Goal: Task Accomplishment & Management: Manage account settings

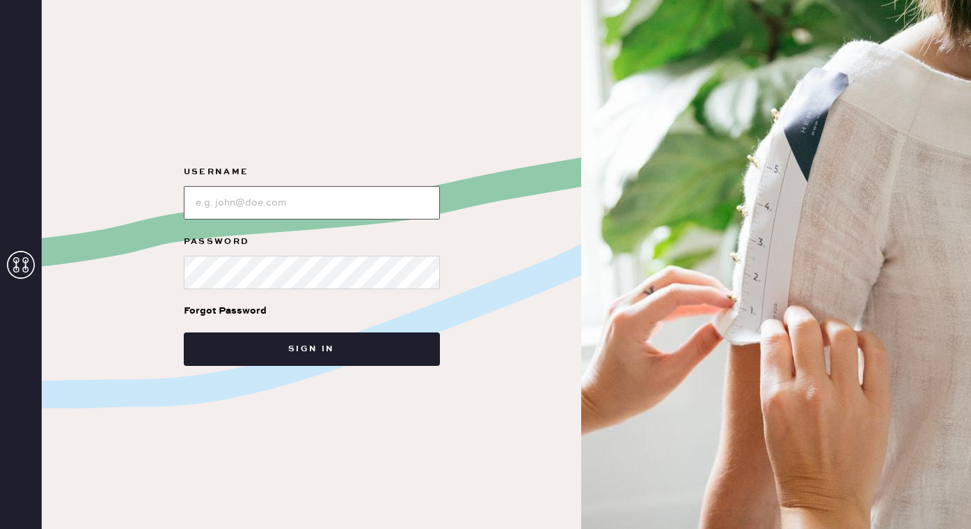
click at [352, 203] on input "loginName" at bounding box center [312, 202] width 256 height 33
type input "[EMAIL_ADDRESS][DOMAIN_NAME]"
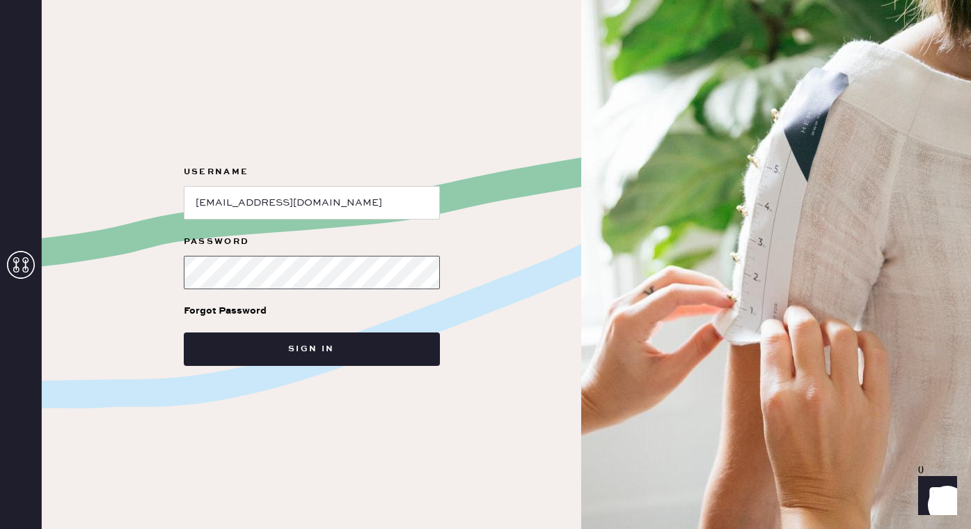
click at [184, 332] on button "Sign in" at bounding box center [312, 348] width 256 height 33
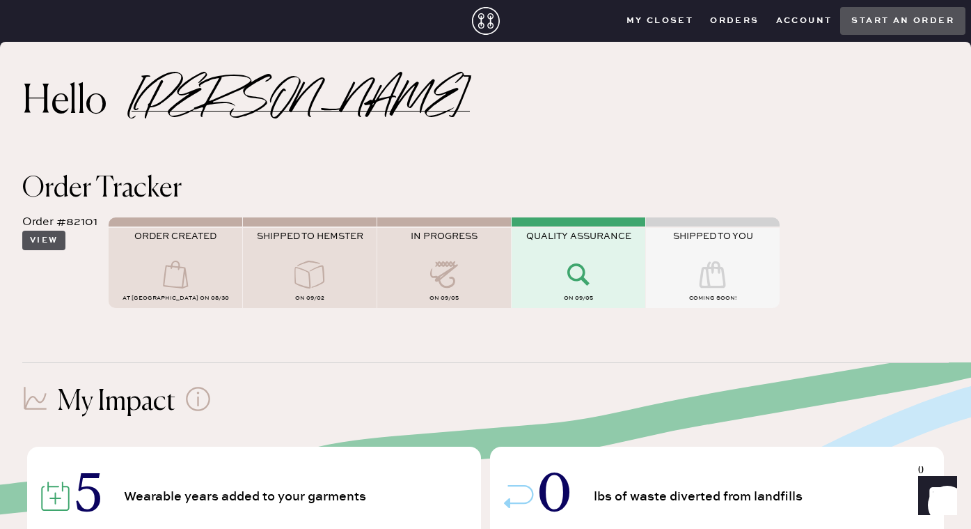
click at [43, 240] on button "View" at bounding box center [43, 239] width 43 height 19
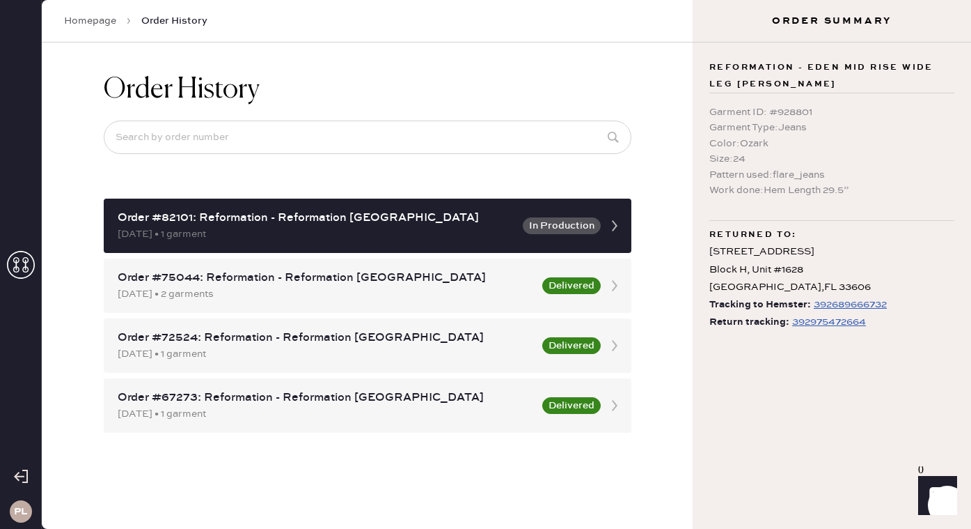
click at [850, 322] on div "392975472664" at bounding box center [829, 321] width 74 height 17
click at [827, 303] on div "392689666732" at bounding box center [850, 304] width 73 height 17
